Goal: Navigation & Orientation: Find specific page/section

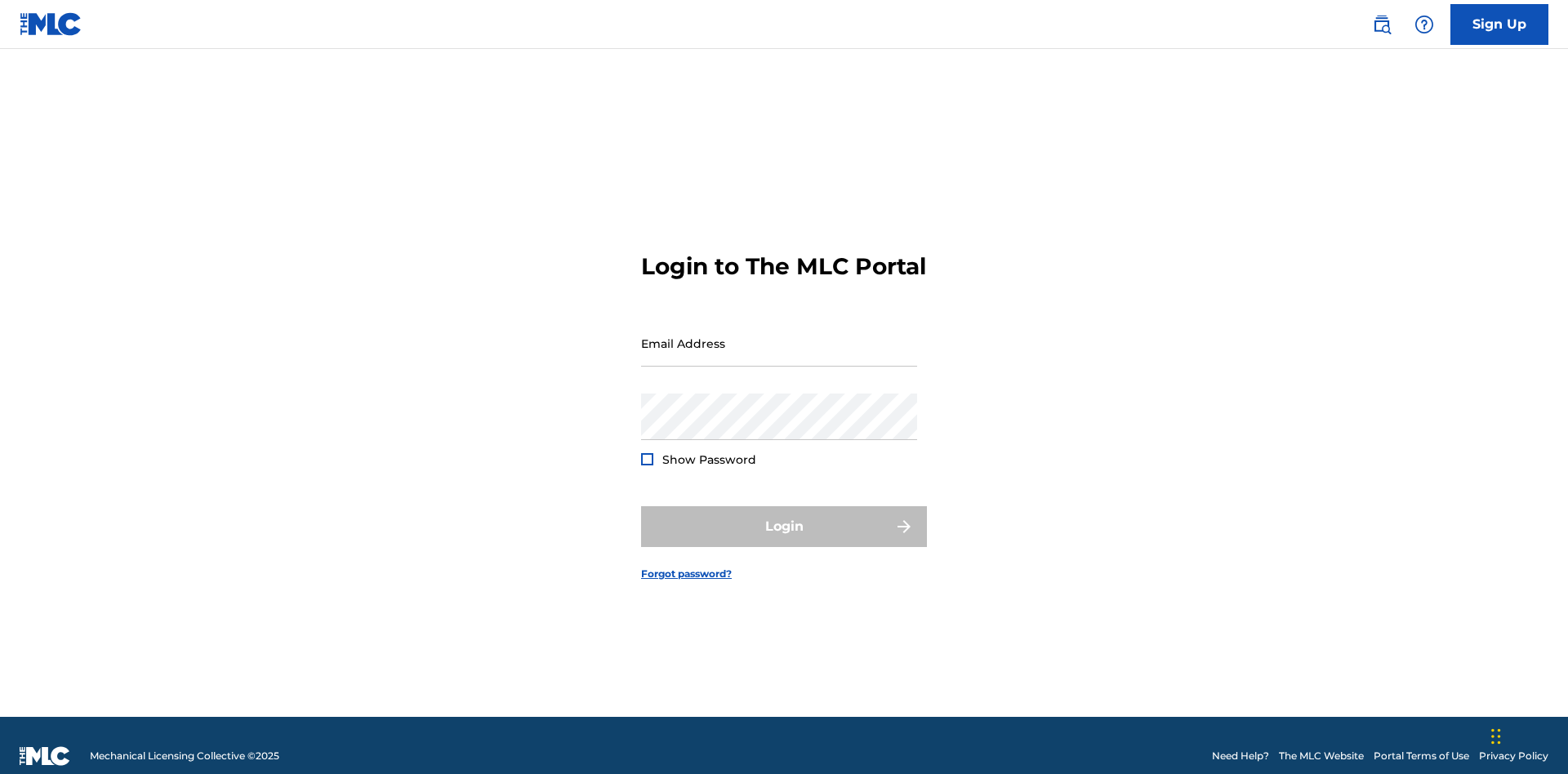
scroll to position [21, 0]
click at [779, 335] on input "Email Address" at bounding box center [779, 344] width 276 height 47
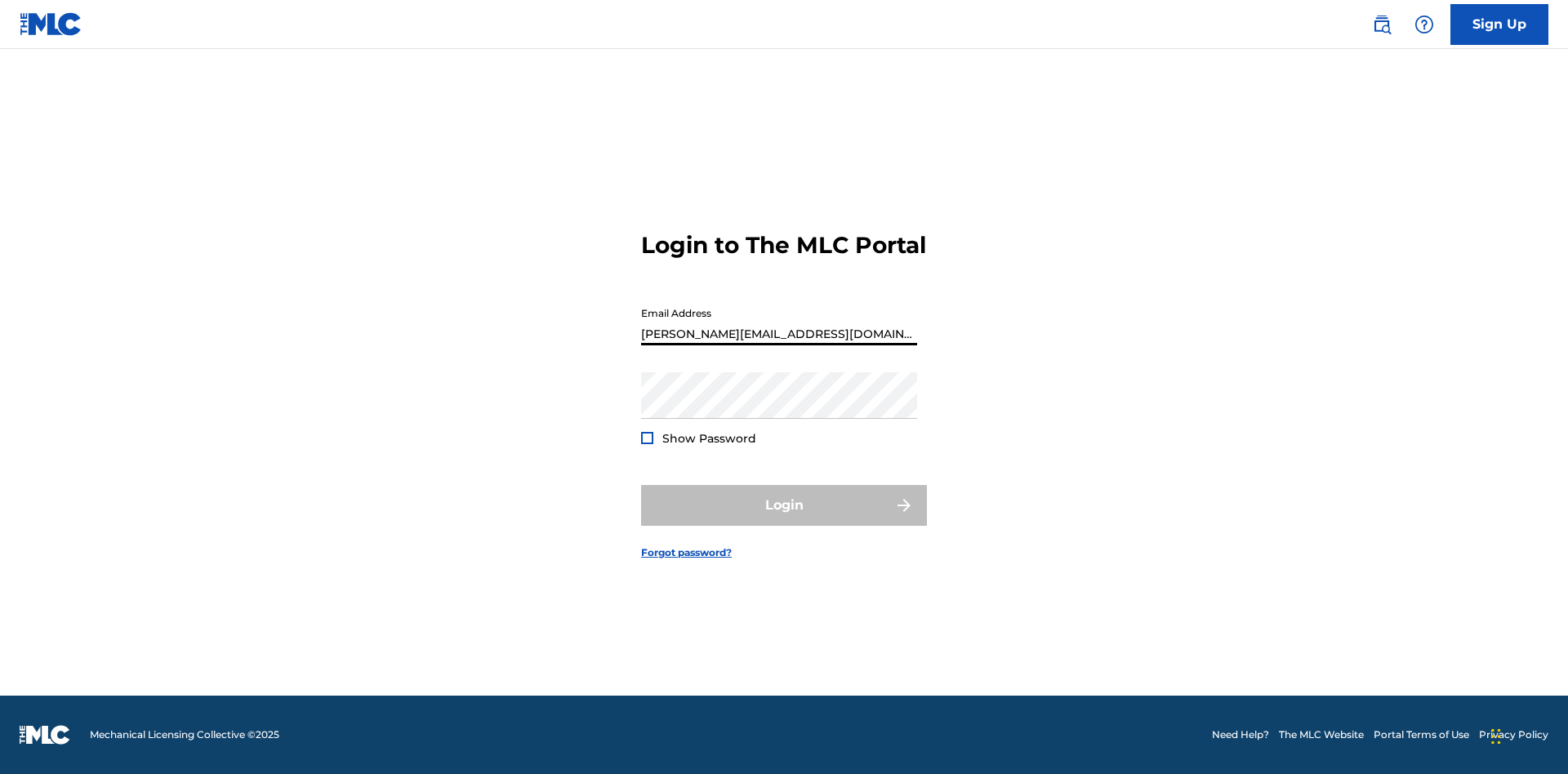
type input "[PERSON_NAME][EMAIL_ADDRESS][DOMAIN_NAME]"
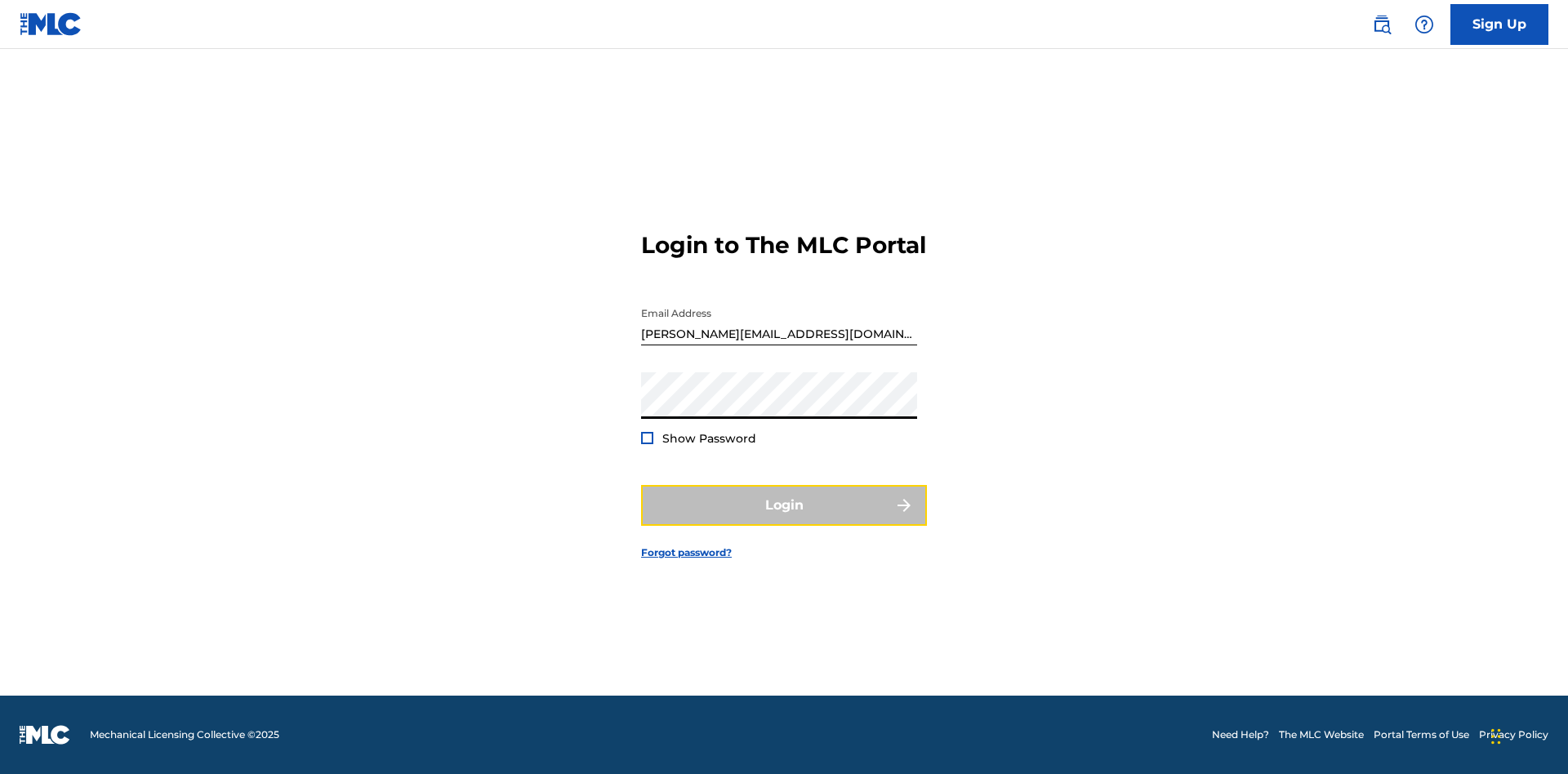
click at [784, 520] on button "Login" at bounding box center [784, 506] width 286 height 41
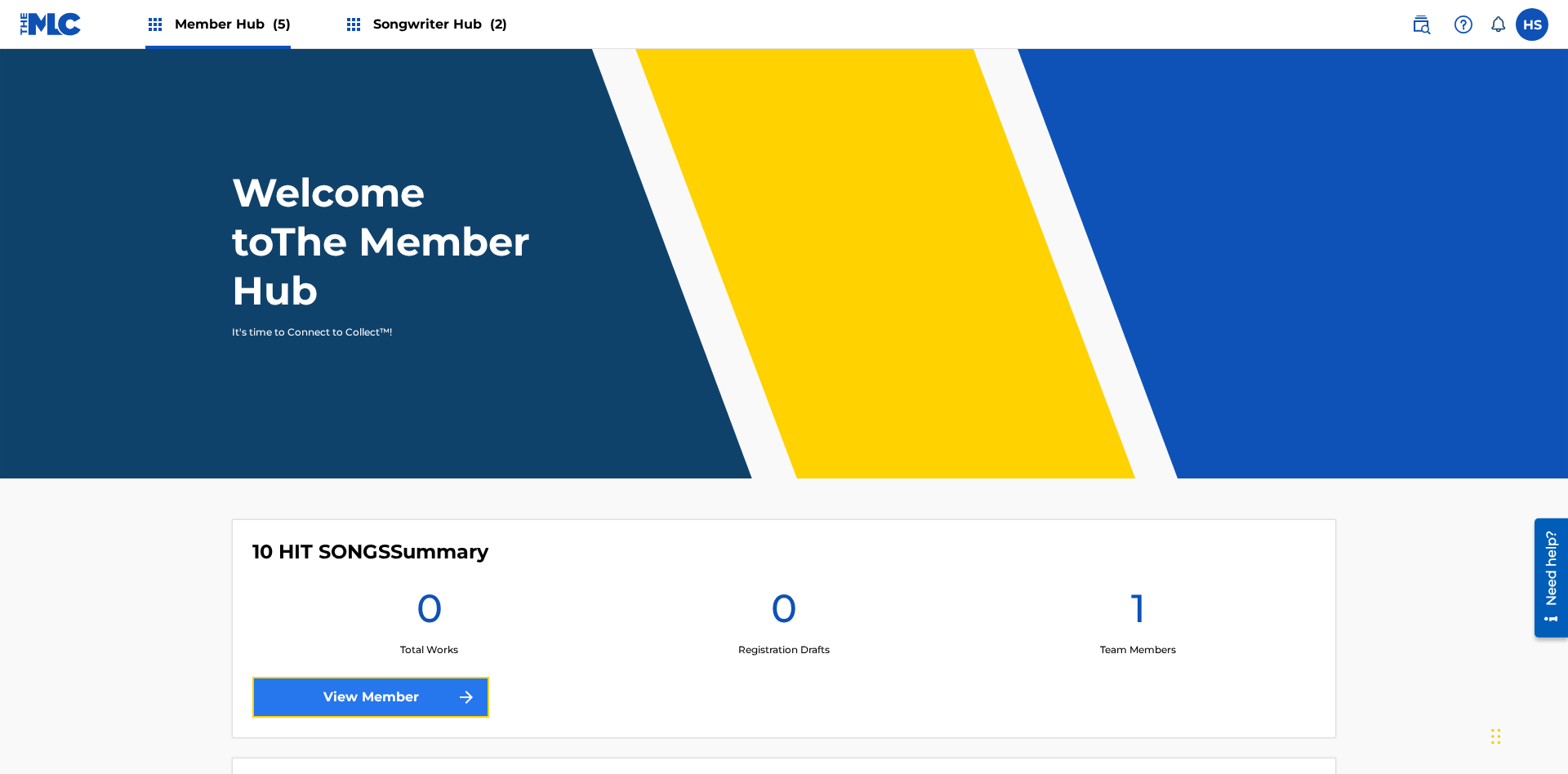
click at [371, 677] on link "View Member" at bounding box center [371, 698] width 237 height 41
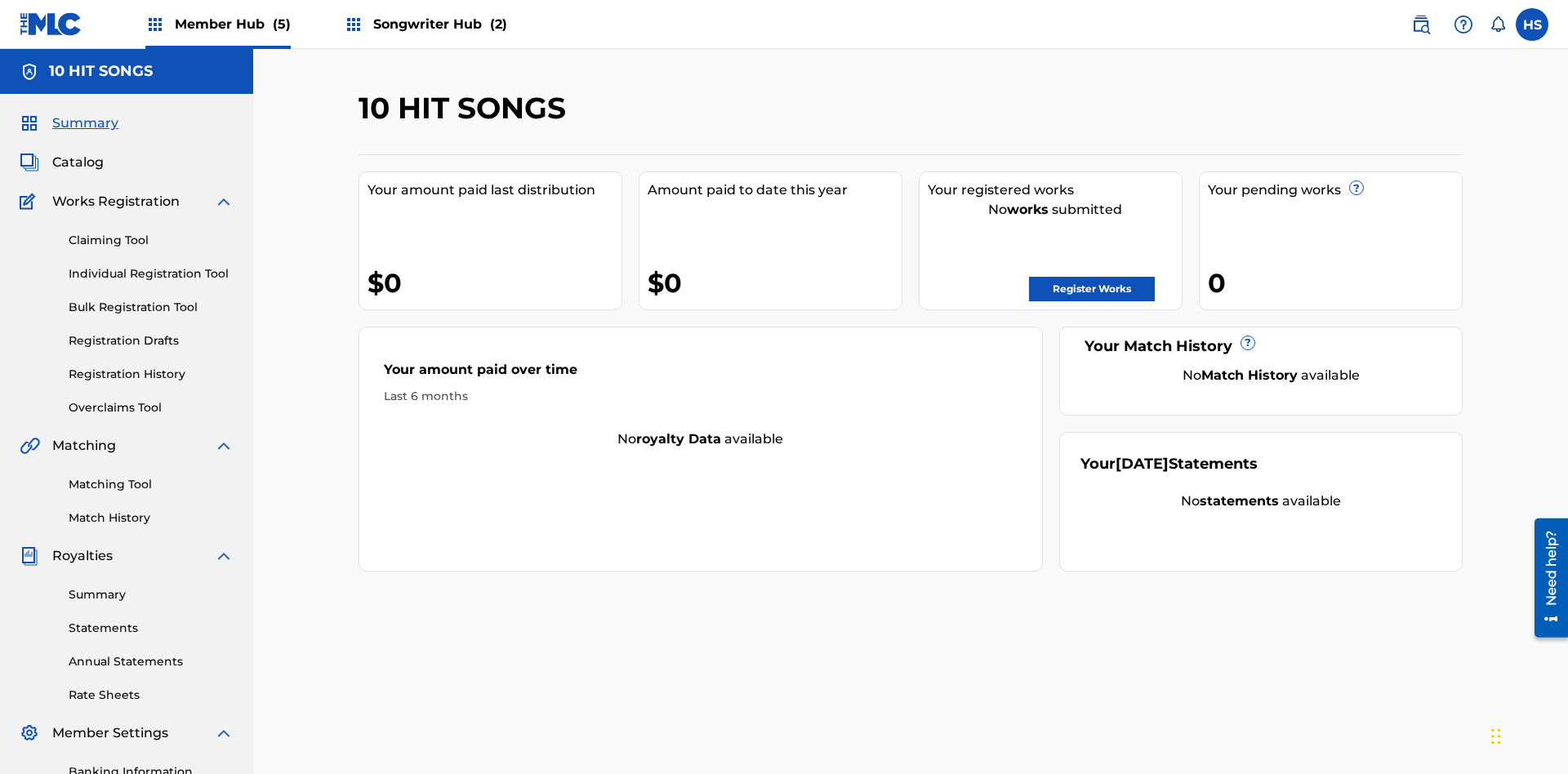
click at [438, 23] on span "Songwriter Hub (2)" at bounding box center [441, 24] width 134 height 19
